Goal: Task Accomplishment & Management: Use online tool/utility

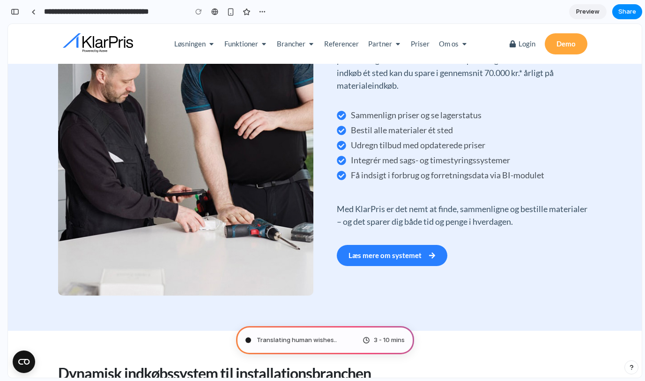
scroll to position [730, 0]
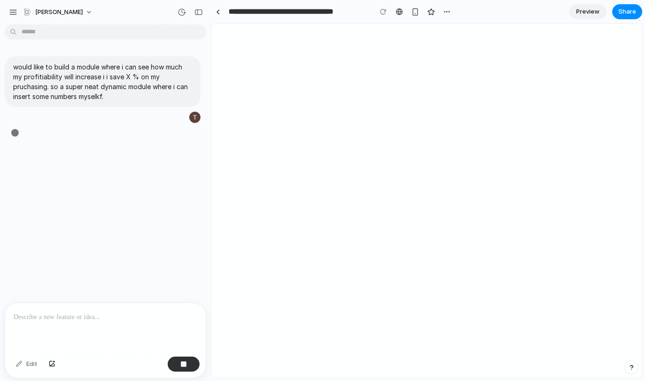
type input "**********"
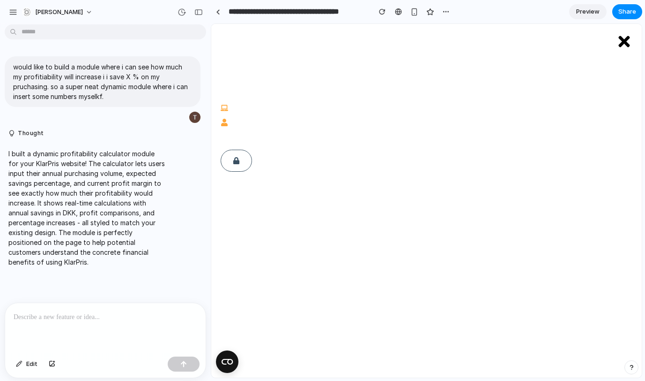
scroll to position [554, 0]
